Goal: Task Accomplishment & Management: Complete application form

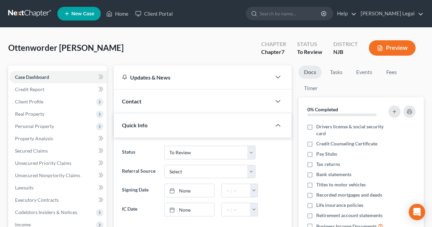
select select "6"
drag, startPoint x: 109, startPoint y: 16, endPoint x: 116, endPoint y: 24, distance: 10.9
click at [109, 16] on icon at bounding box center [109, 13] width 5 height 5
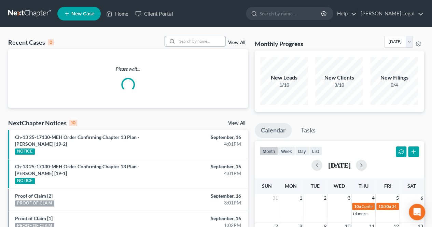
click at [194, 43] on input "search" at bounding box center [201, 41] width 48 height 10
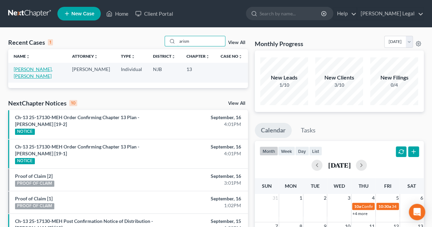
type input "arism"
click at [25, 68] on link "[PERSON_NAME], [PERSON_NAME]" at bounding box center [33, 72] width 39 height 13
select select "5"
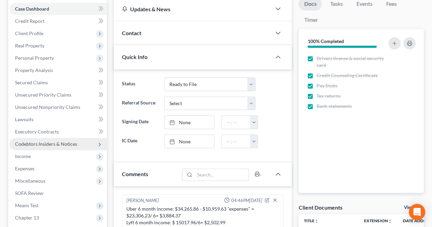
scroll to position [302, 0]
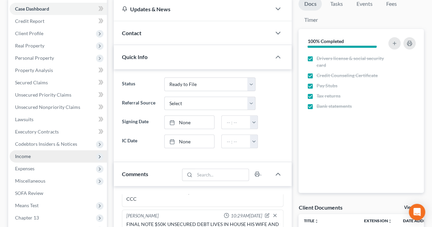
click at [45, 159] on span "Income" at bounding box center [58, 156] width 97 height 12
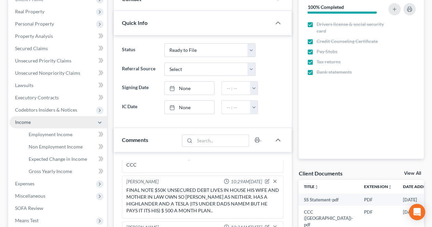
scroll to position [137, 0]
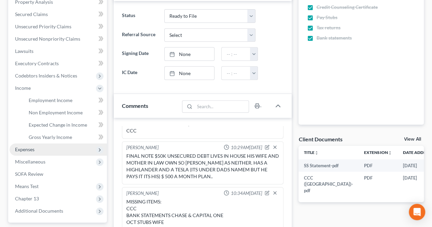
click at [42, 150] on span "Expenses" at bounding box center [58, 149] width 97 height 12
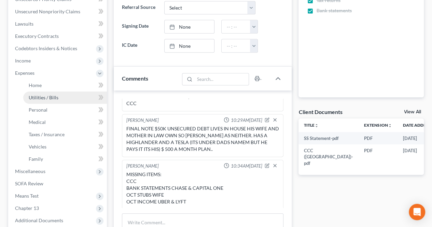
scroll to position [171, 0]
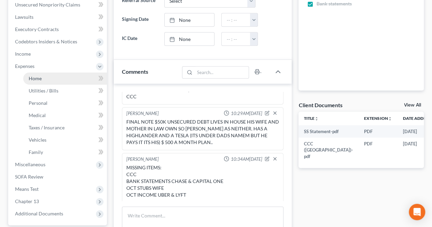
click at [43, 78] on link "Home" at bounding box center [65, 78] width 84 height 12
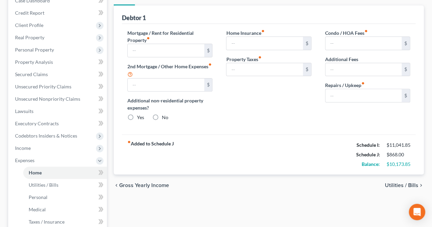
type input "3,651.00"
type input "0.00"
radio input "true"
type input "0.00"
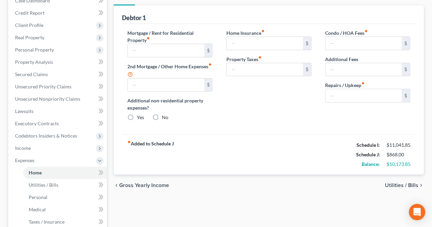
type input "0.00"
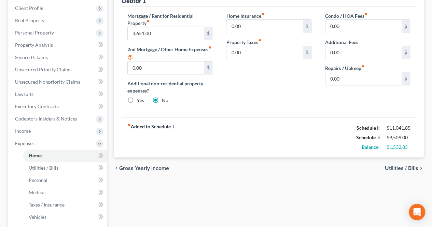
scroll to position [109, 0]
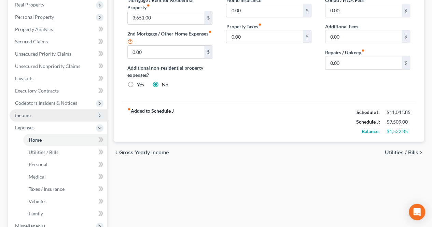
click at [43, 120] on span "Income" at bounding box center [58, 115] width 97 height 12
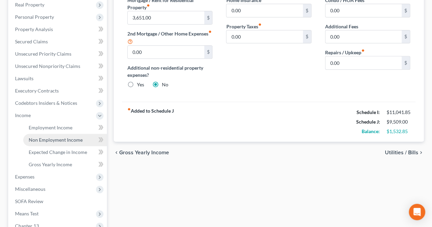
click at [50, 142] on span "Non Employment Income" at bounding box center [56, 140] width 54 height 6
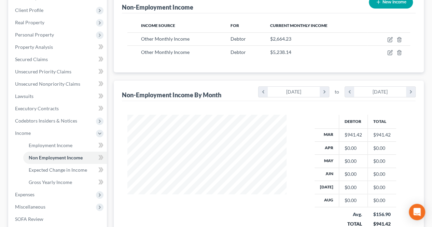
scroll to position [102, 0]
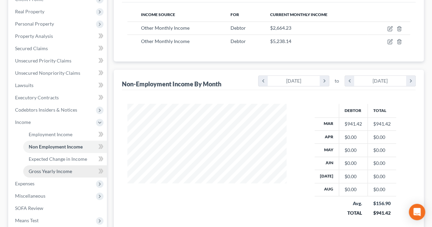
click at [86, 175] on link "Gross Yearly Income" at bounding box center [65, 171] width 84 height 12
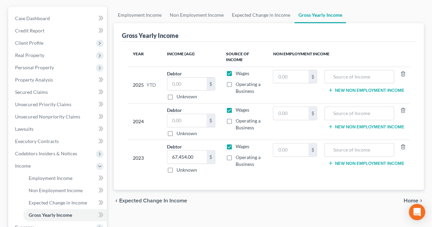
scroll to position [68, 0]
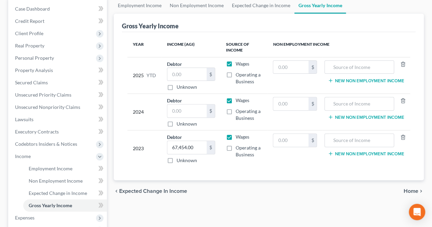
click at [150, 197] on div "chevron_left Expected Change in Income Home chevron_right" at bounding box center [269, 191] width 310 height 22
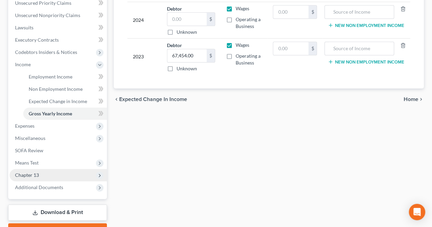
scroll to position [171, 0]
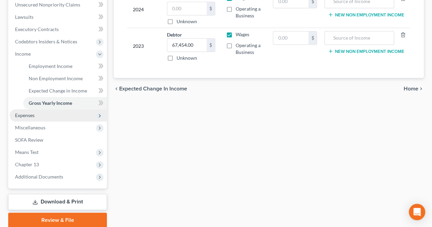
click at [58, 117] on span "Expenses" at bounding box center [58, 115] width 97 height 12
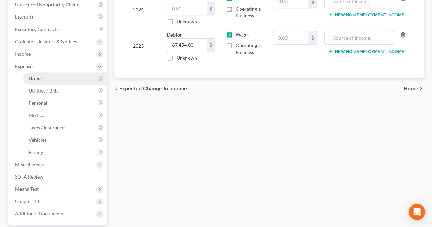
click at [52, 82] on link "Home" at bounding box center [65, 78] width 84 height 12
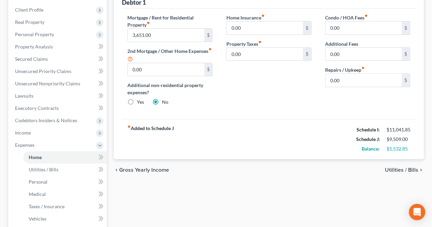
scroll to position [102, 0]
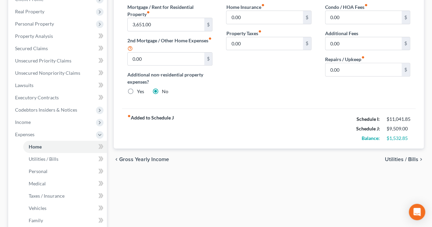
click at [392, 158] on span "Utilities / Bills" at bounding box center [401, 159] width 33 height 5
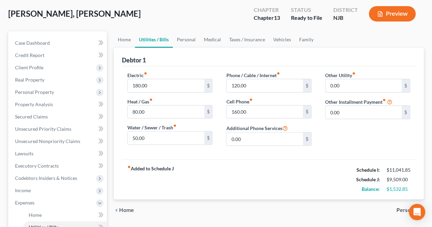
scroll to position [68, 0]
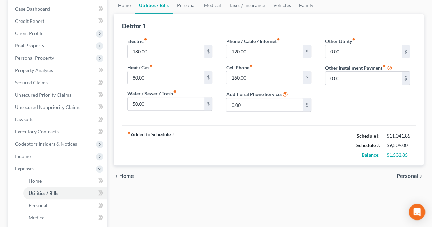
click at [401, 174] on span "Personal" at bounding box center [407, 175] width 22 height 5
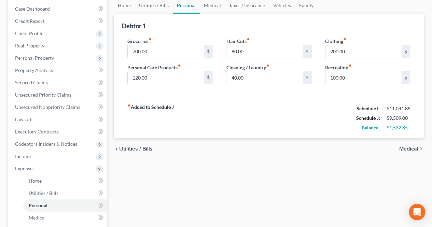
click at [405, 148] on span "Medical" at bounding box center [408, 148] width 19 height 5
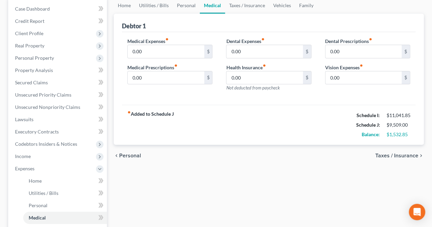
click at [387, 156] on span "Taxes / Insurance" at bounding box center [396, 155] width 43 height 5
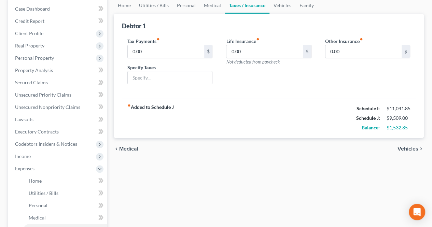
click at [403, 148] on span "Vehicles" at bounding box center [407, 148] width 21 height 5
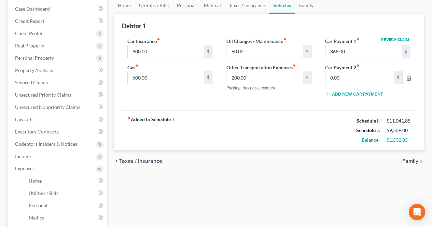
click at [407, 159] on span "Family" at bounding box center [410, 160] width 16 height 5
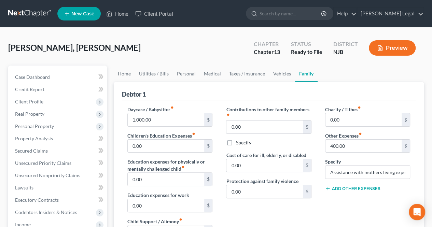
click at [274, 200] on div "Contributions to other family members fiber_manual_record 0.00 $ Specify Cost o…" at bounding box center [268, 178] width 99 height 145
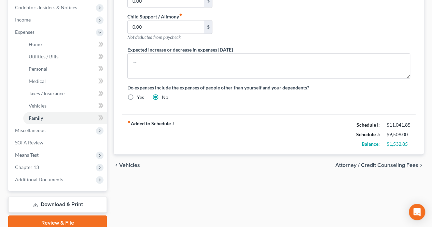
click at [349, 166] on span "Attorney / Credit Counseling Fees" at bounding box center [376, 165] width 83 height 5
select select "0"
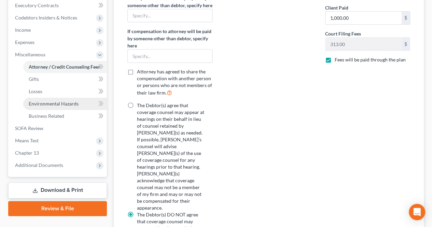
scroll to position [205, 0]
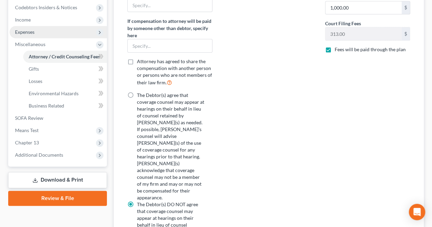
click at [43, 33] on span "Expenses" at bounding box center [58, 32] width 97 height 12
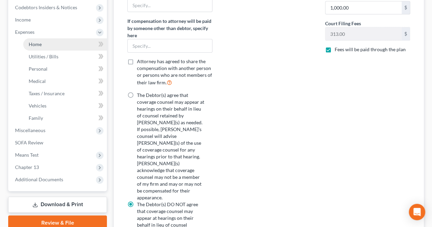
click at [43, 47] on link "Home" at bounding box center [65, 44] width 84 height 12
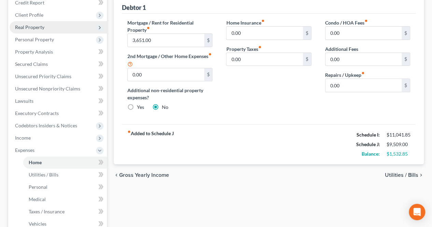
click at [33, 23] on div "Mesa [PERSON_NAME], [PERSON_NAME] Upgraded Chapter Chapter 13 Status Ready to F…" at bounding box center [215, 151] width 415 height 405
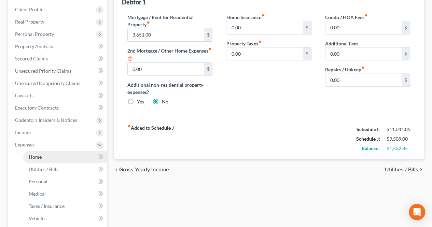
scroll to position [102, 0]
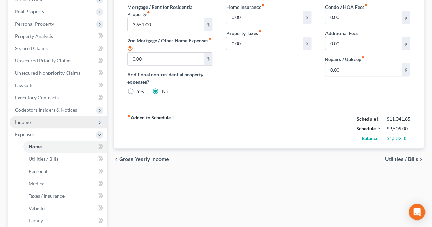
click at [28, 118] on span "Income" at bounding box center [58, 122] width 97 height 12
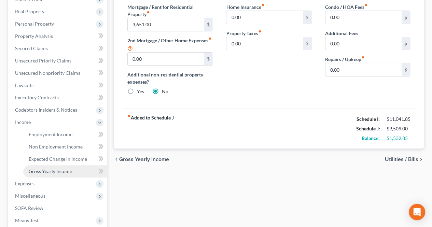
click at [44, 171] on span "Gross Yearly Income" at bounding box center [50, 171] width 43 height 6
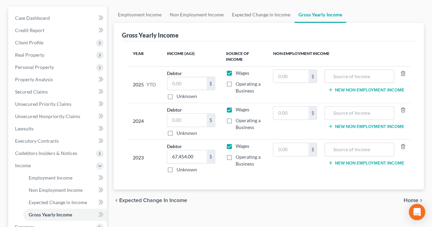
scroll to position [68, 0]
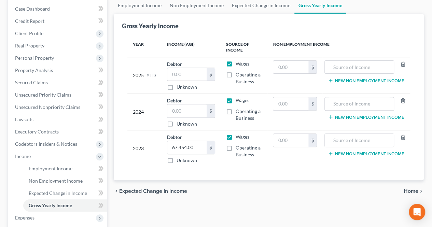
drag, startPoint x: 203, startPoint y: 192, endPoint x: 201, endPoint y: 188, distance: 4.0
click at [203, 192] on div "chevron_left Expected Change in Income Home chevron_right" at bounding box center [269, 191] width 310 height 22
